Goal: Navigation & Orientation: Find specific page/section

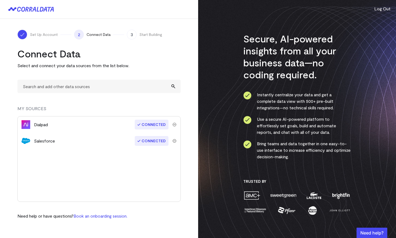
click at [194, 70] on div "Set Up Account 2 Connect Data 3 Start Building Connect Data Select and connect …" at bounding box center [99, 124] width 198 height 211
